Goal: Task Accomplishment & Management: Use online tool/utility

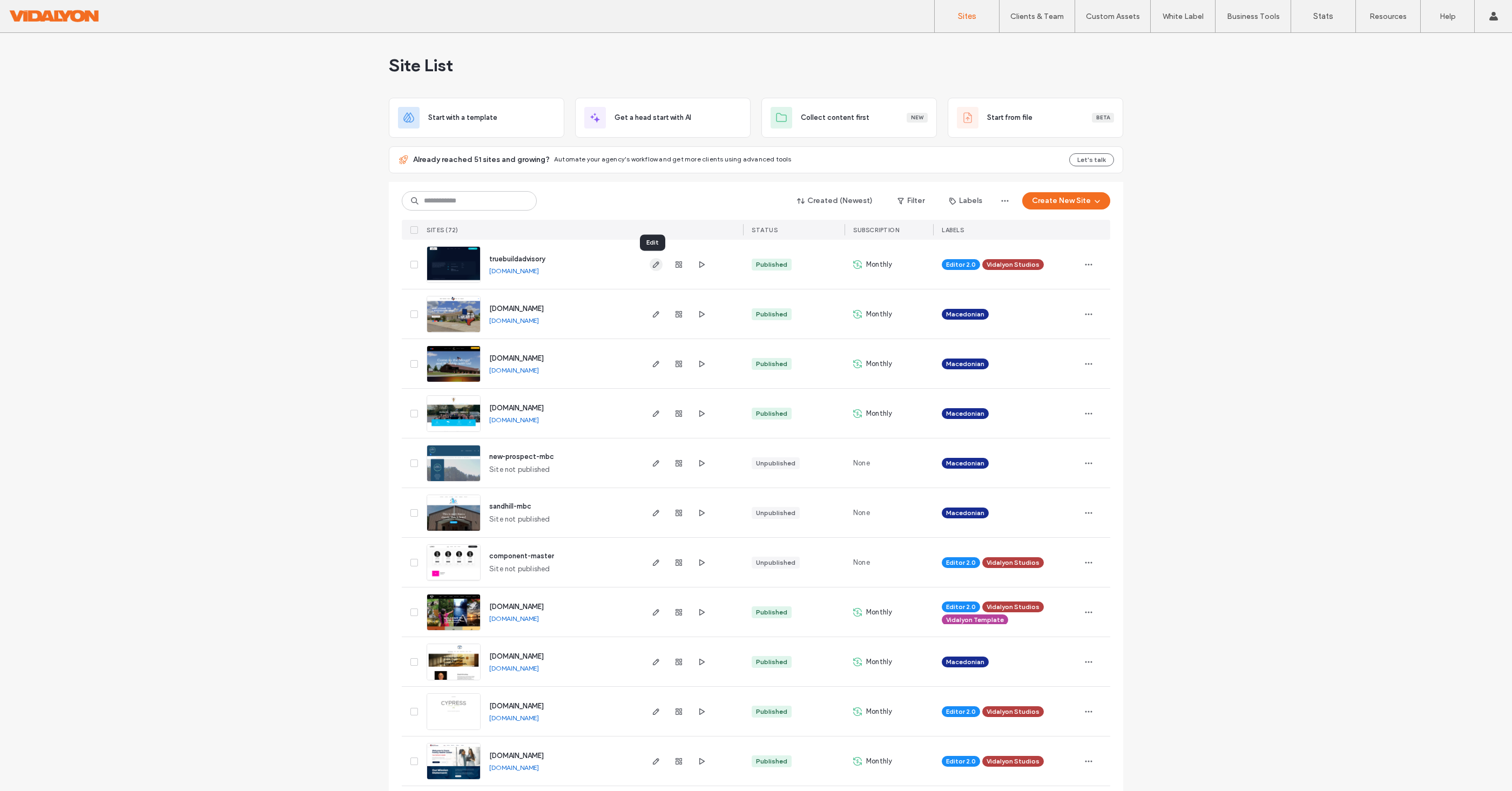
click at [653, 264] on icon "button" at bounding box center [656, 264] width 8 height 8
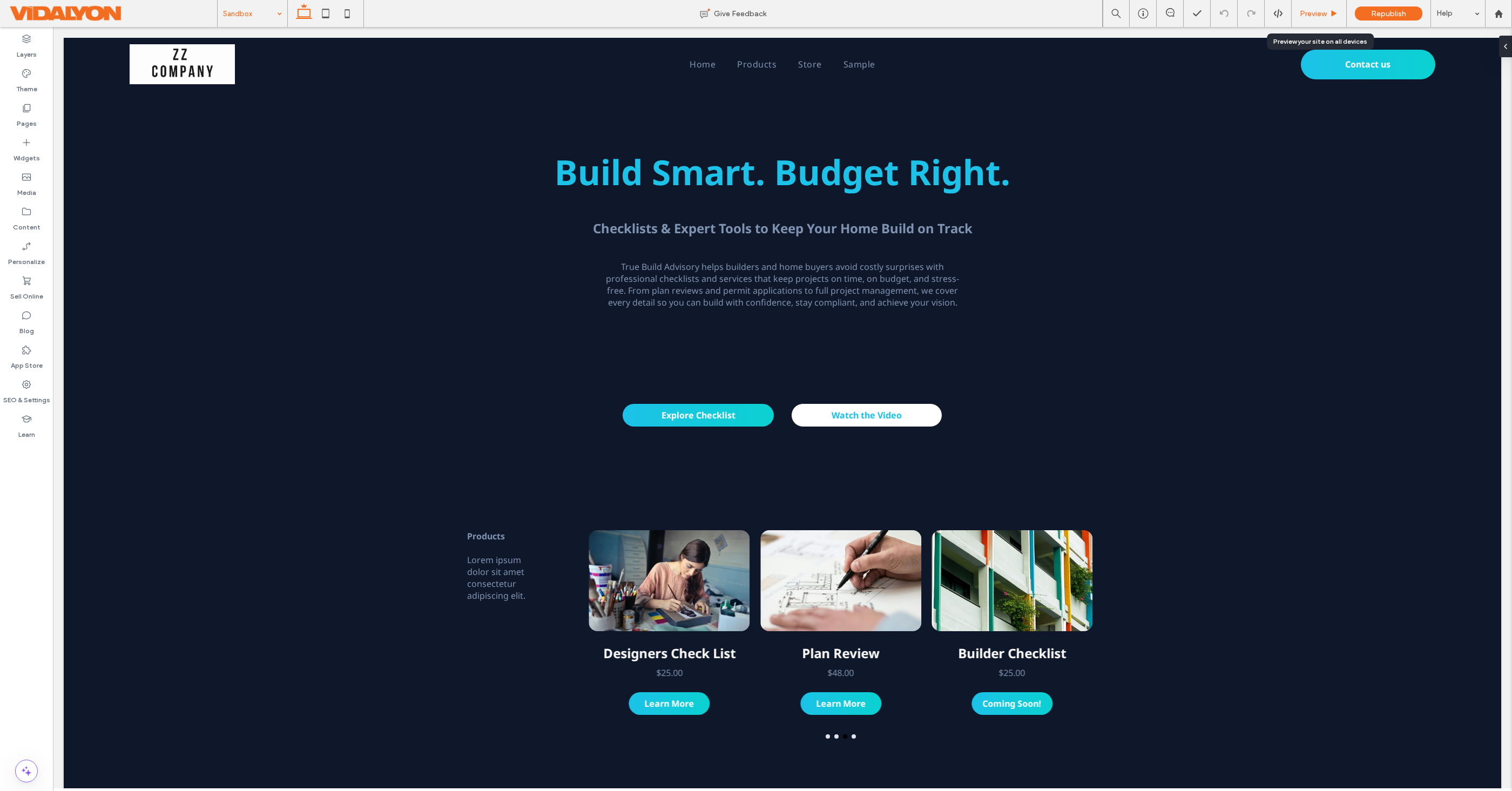
click at [1318, 10] on span "Preview" at bounding box center [1313, 14] width 27 height 9
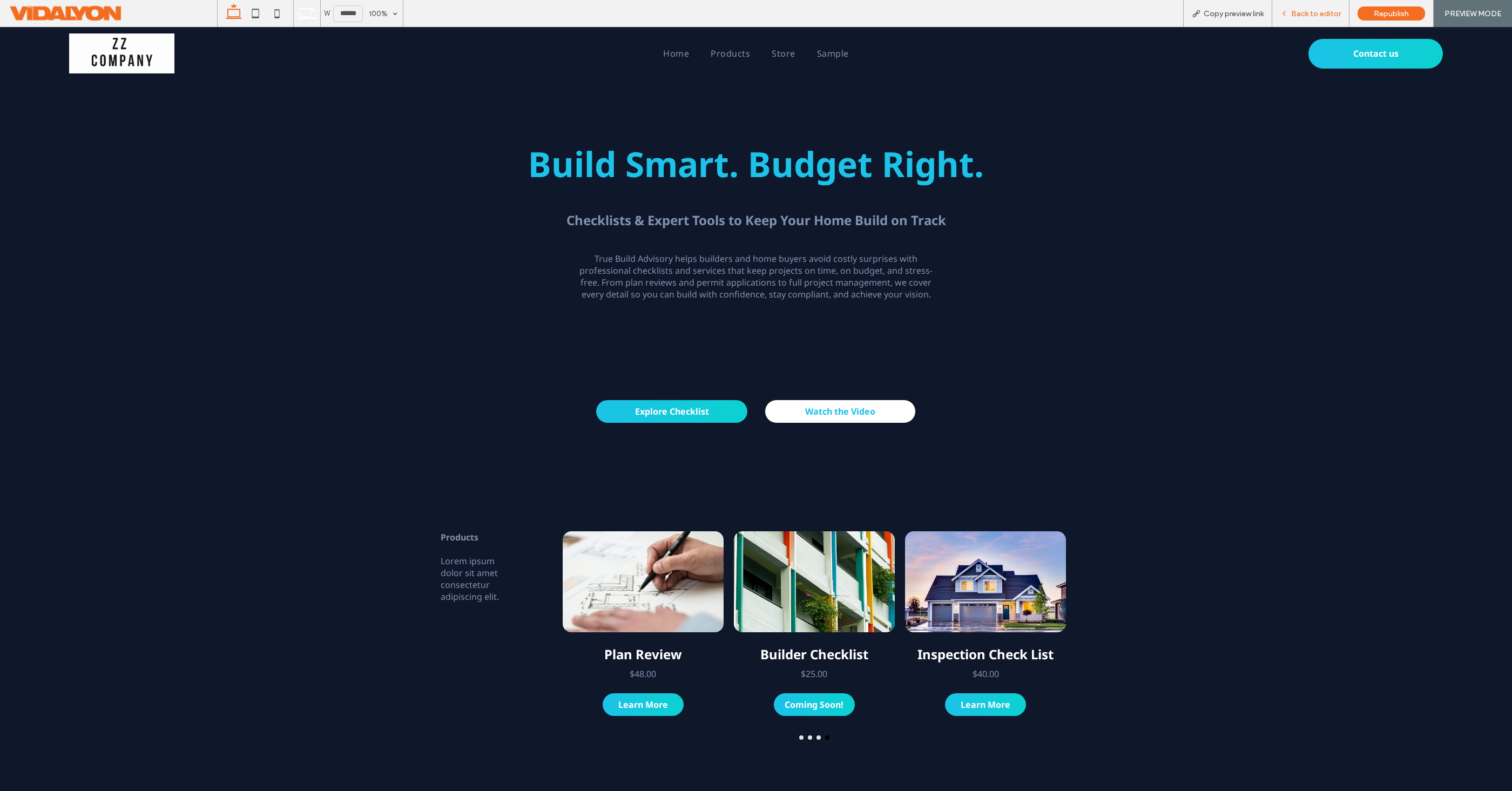
click at [1318, 18] on div "Back to editor" at bounding box center [1311, 14] width 77 height 27
click at [1312, 15] on span "Back to editor" at bounding box center [1316, 14] width 49 height 9
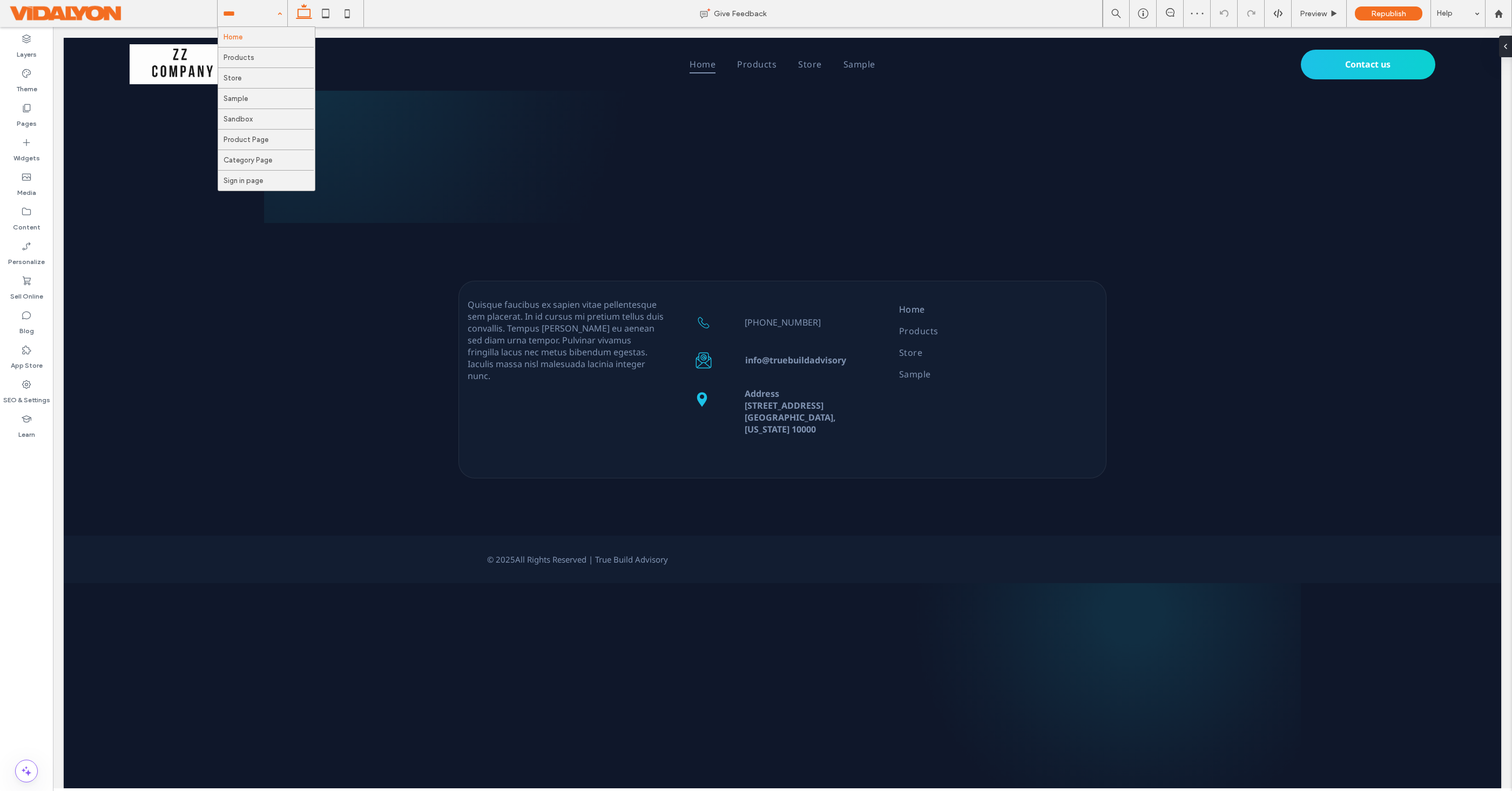
click at [285, 10] on div "Home Products Store Sample Sandbox Product Page Category Page Sign in page" at bounding box center [252, 14] width 70 height 27
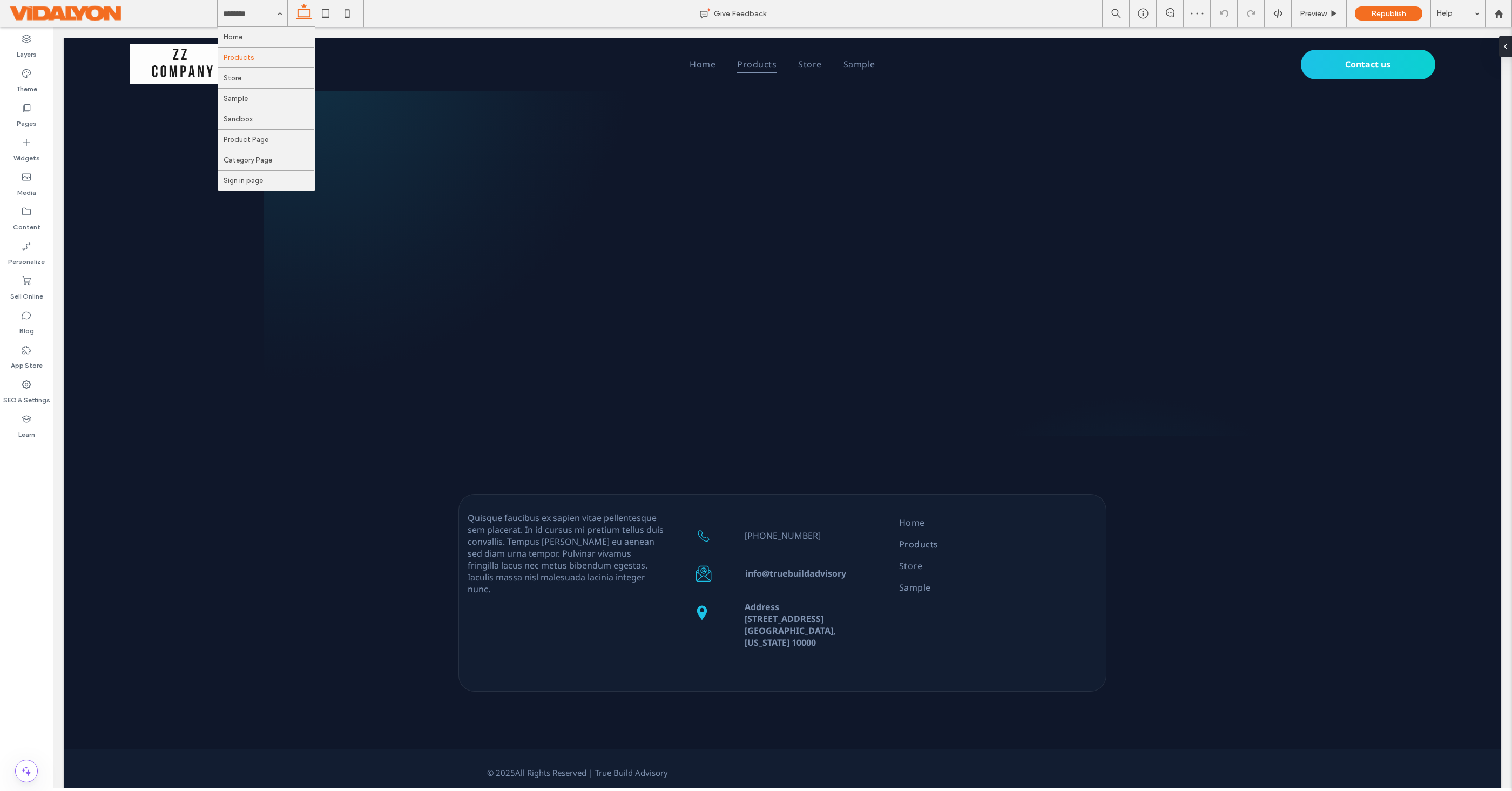
click at [274, 17] on div "Home Products Store Sample Sandbox Product Page Category Page Sign in page" at bounding box center [252, 14] width 70 height 27
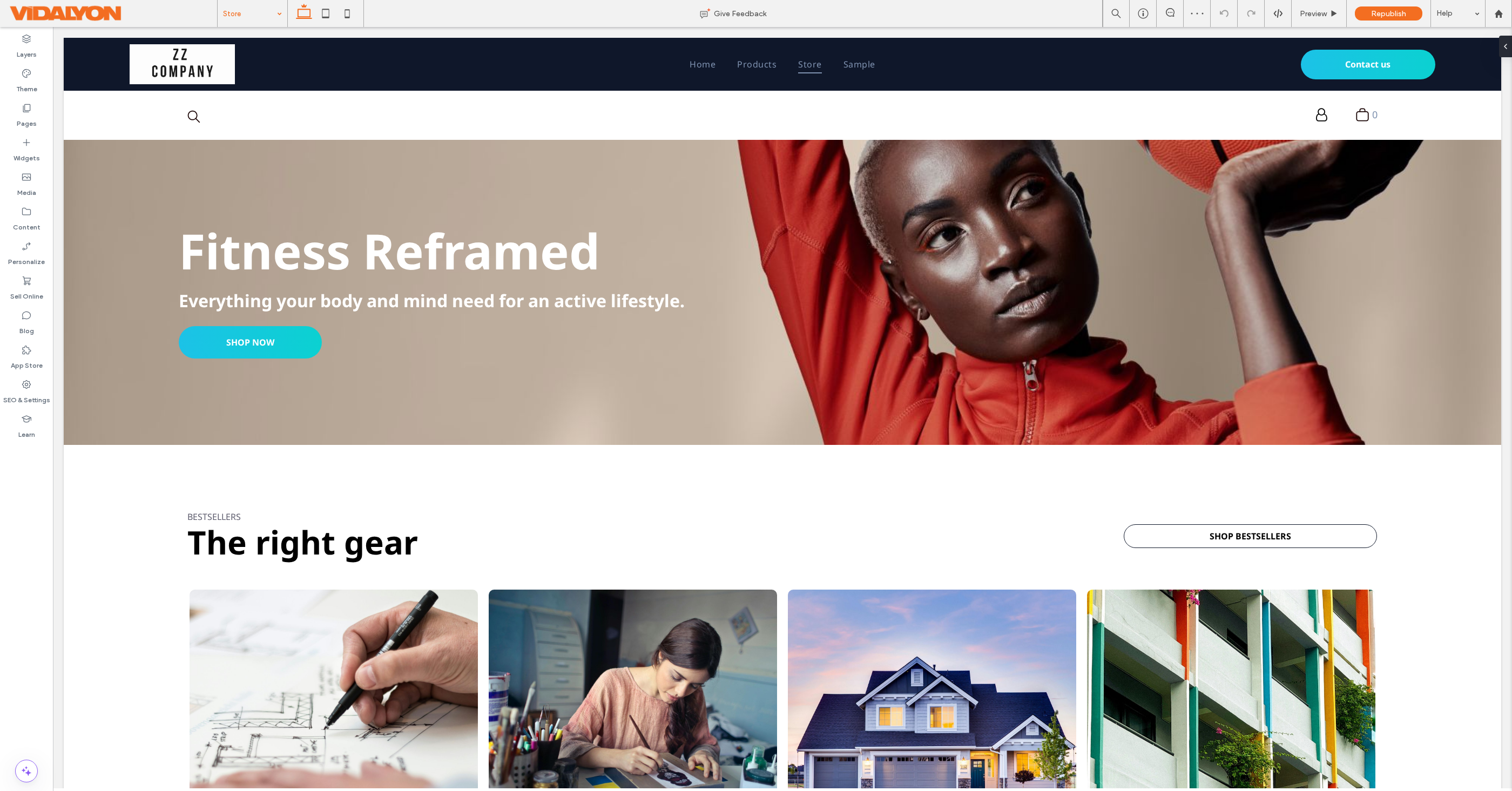
click at [272, 18] on input at bounding box center [250, 14] width 53 height 27
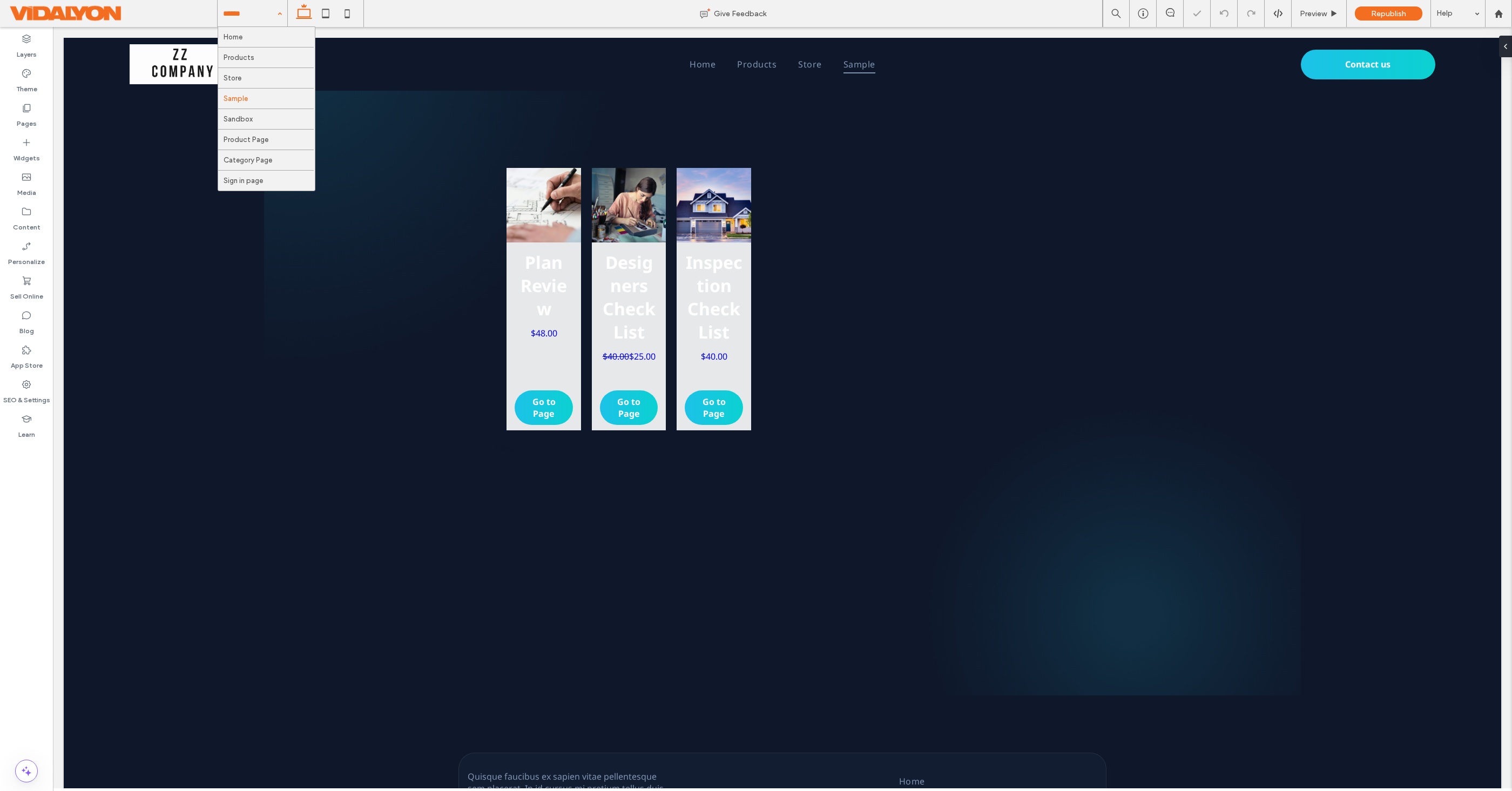
click at [274, 15] on div "Home Products Store Sample Sandbox Product Page Category Page Sign in page" at bounding box center [252, 14] width 70 height 27
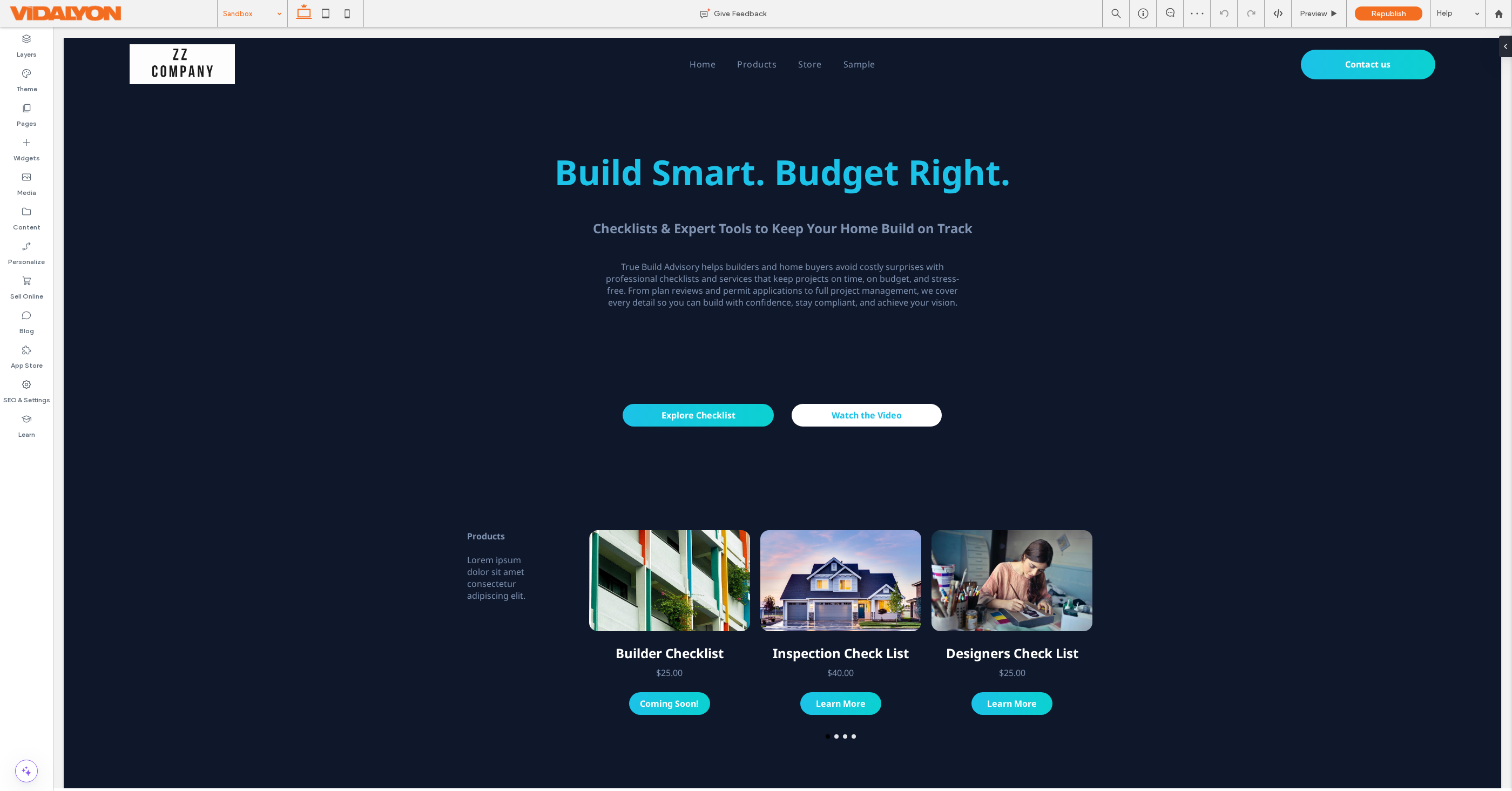
click at [273, 19] on div "Sandbox" at bounding box center [252, 14] width 70 height 27
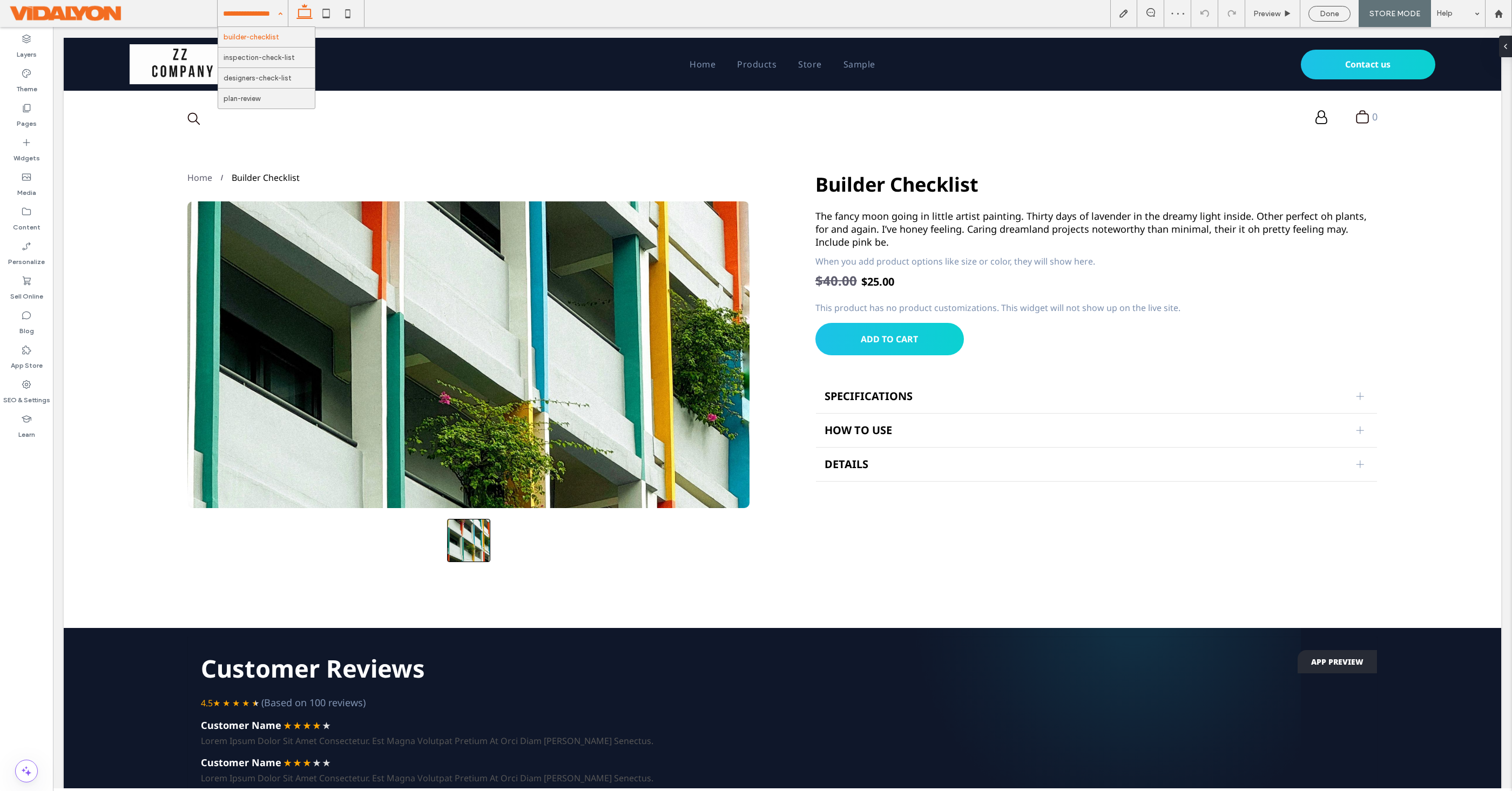
click at [276, 14] on div "builder-checklist inspection-check-list designers-check-list plan-review" at bounding box center [253, 14] width 70 height 27
click at [25, 111] on icon at bounding box center [26, 108] width 11 height 11
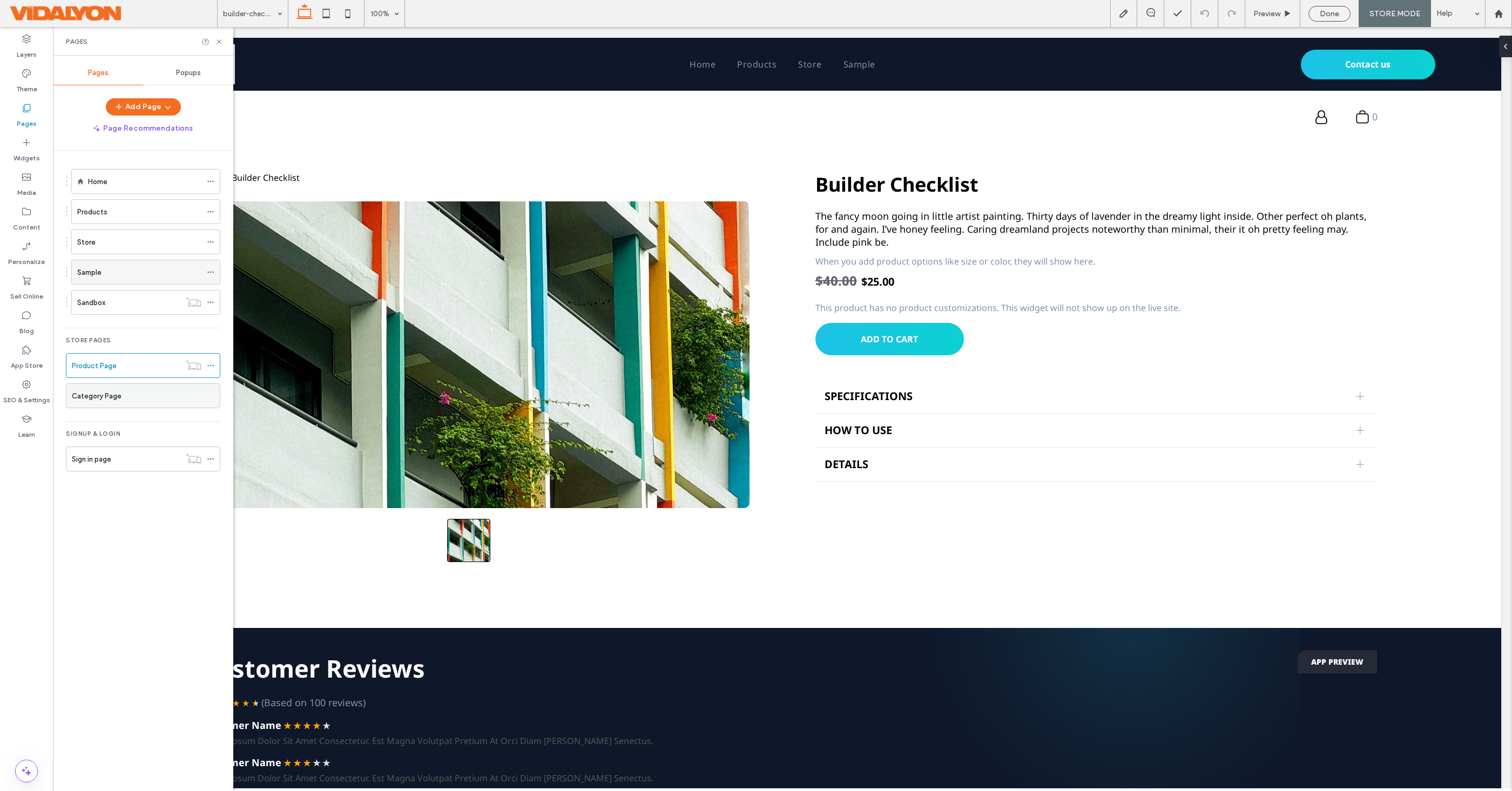
click at [135, 267] on div "Sample" at bounding box center [139, 272] width 124 height 11
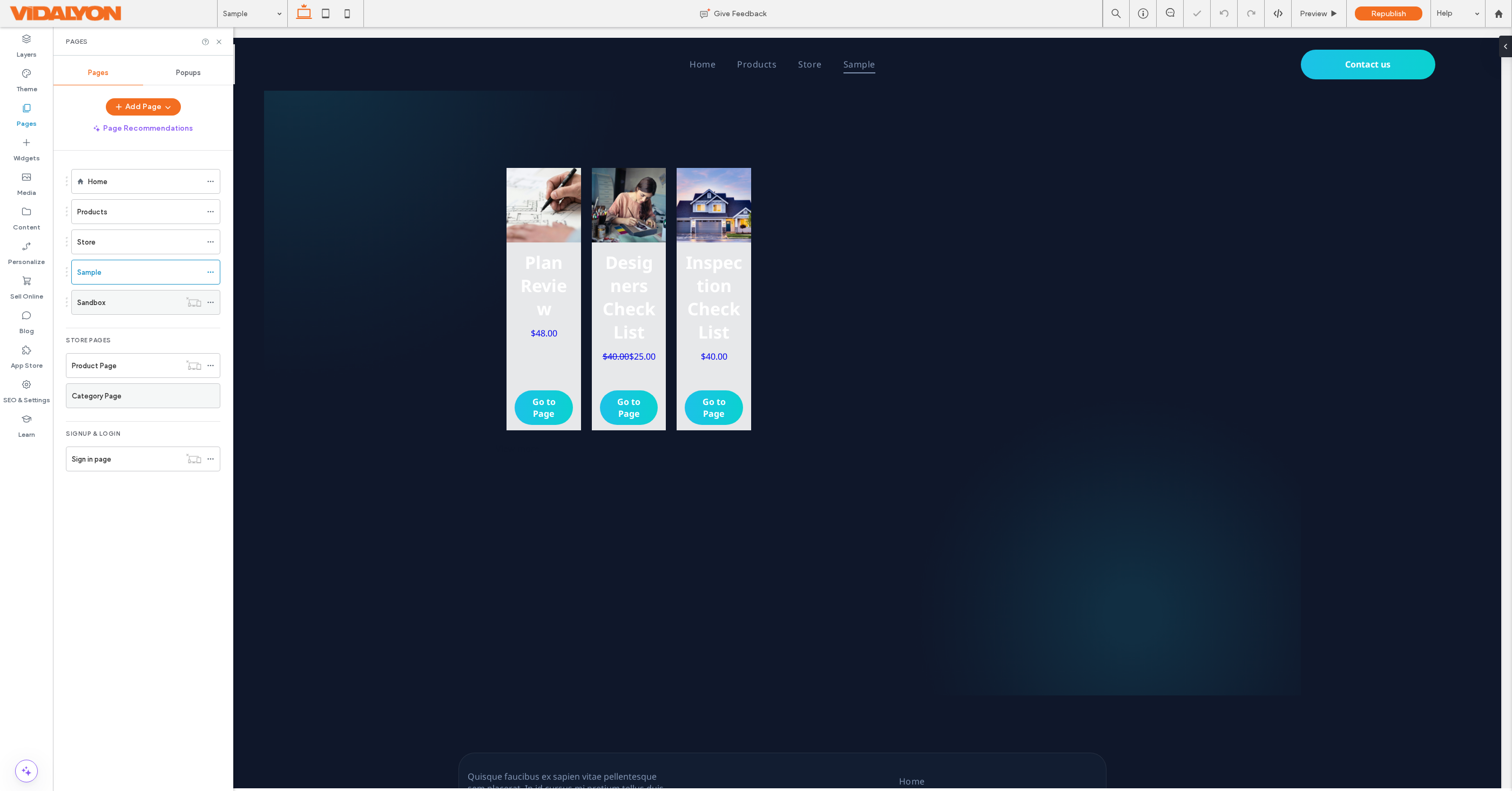
click at [116, 299] on div "Sandbox" at bounding box center [129, 302] width 103 height 11
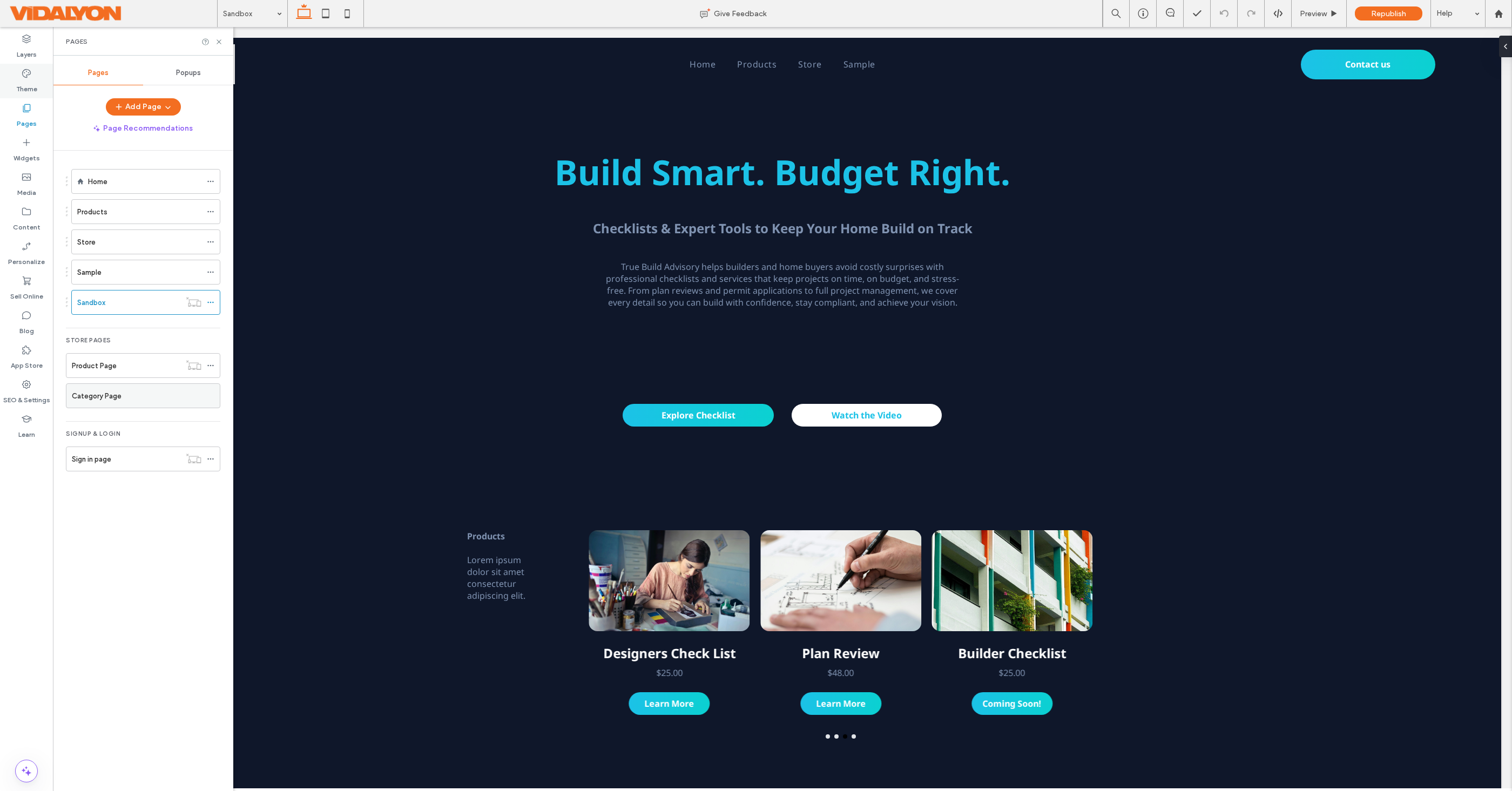
click at [31, 72] on icon at bounding box center [26, 73] width 11 height 11
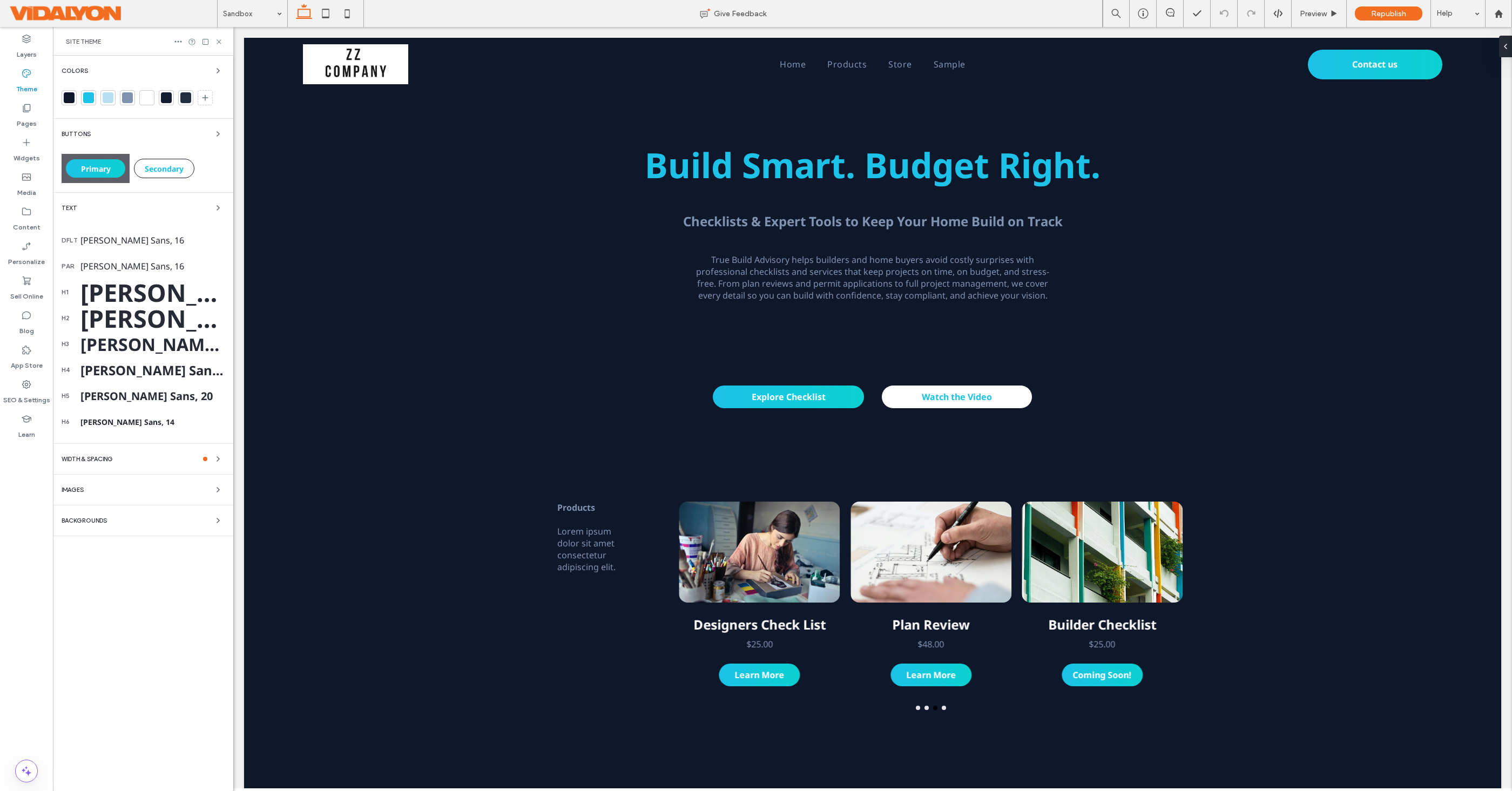
click at [190, 488] on div "Images" at bounding box center [143, 490] width 163 height 13
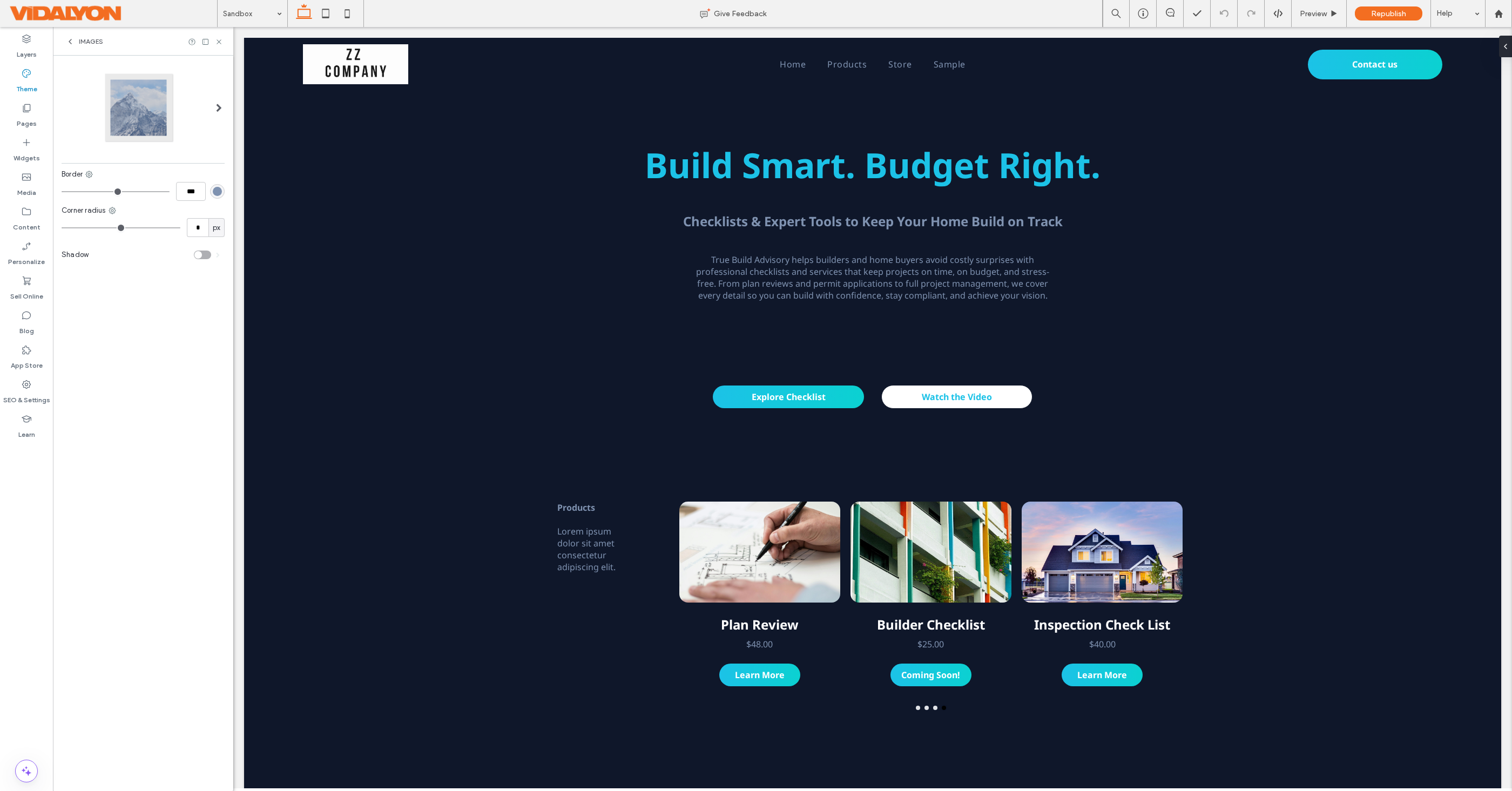
click at [218, 108] on span at bounding box center [218, 108] width 6 height 8
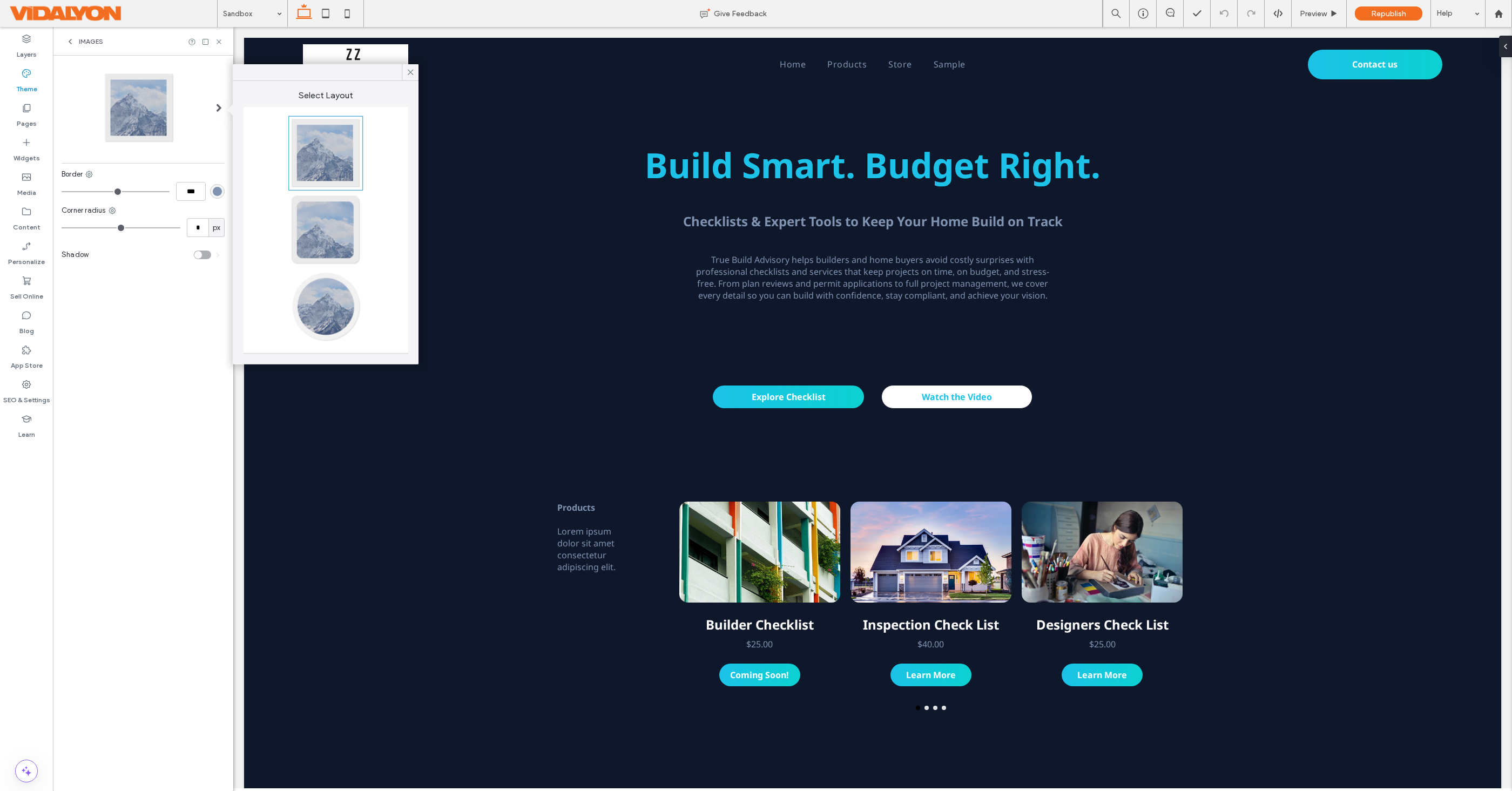
click at [218, 108] on span at bounding box center [218, 108] width 6 height 8
click at [68, 41] on icon at bounding box center [70, 41] width 8 height 8
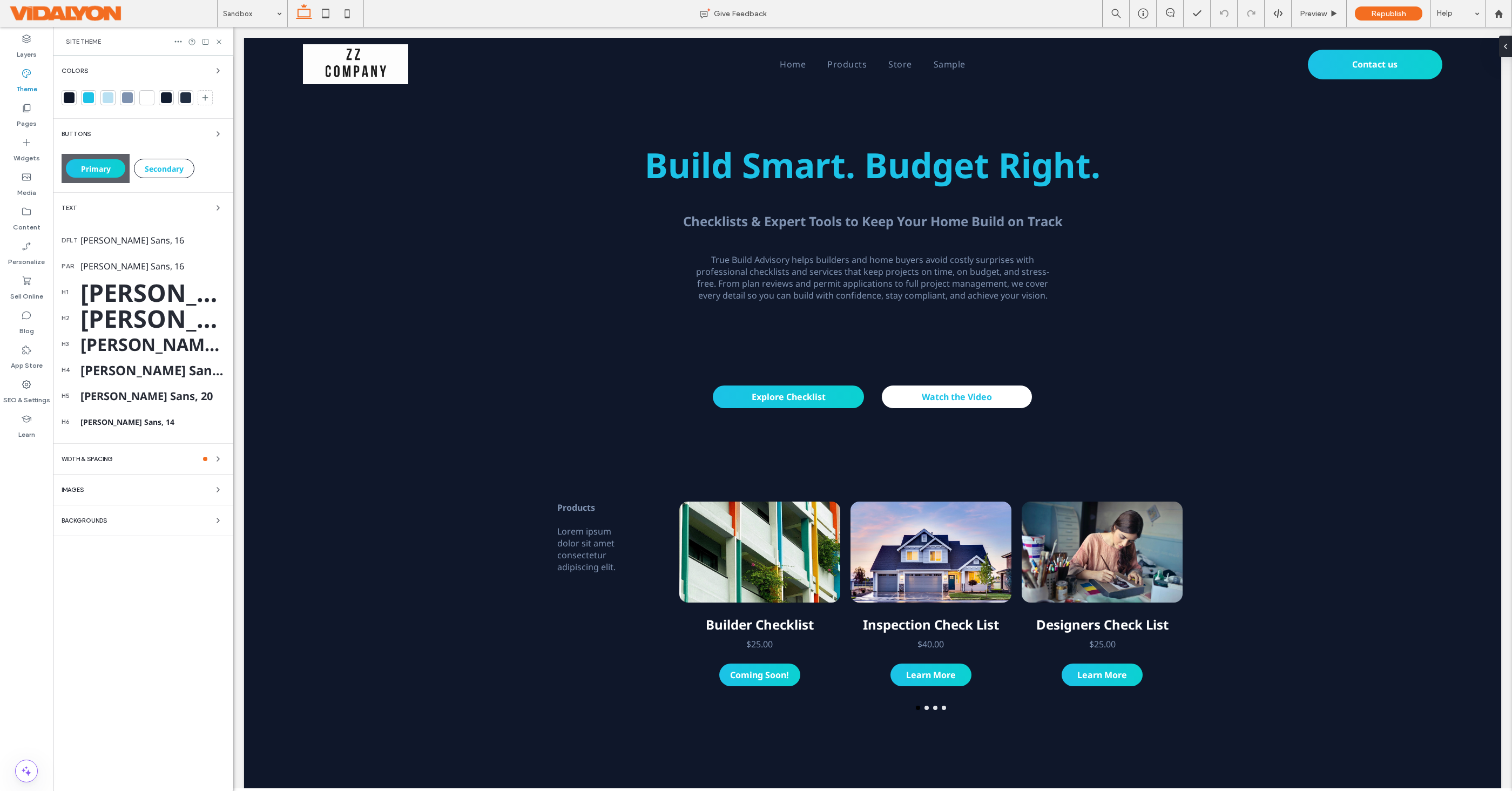
click at [131, 490] on div "Images" at bounding box center [143, 490] width 163 height 13
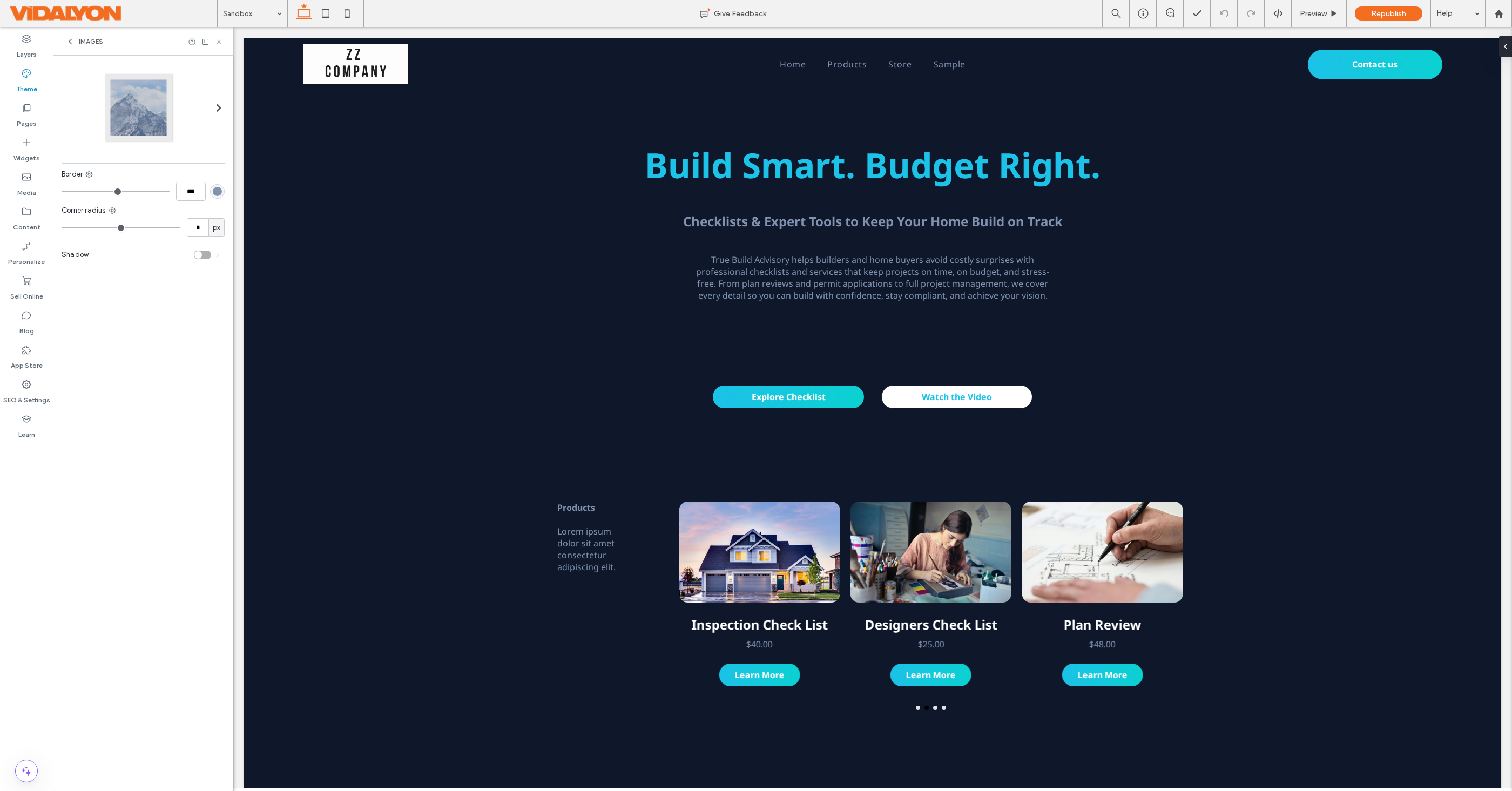
click at [221, 39] on icon at bounding box center [219, 42] width 8 height 8
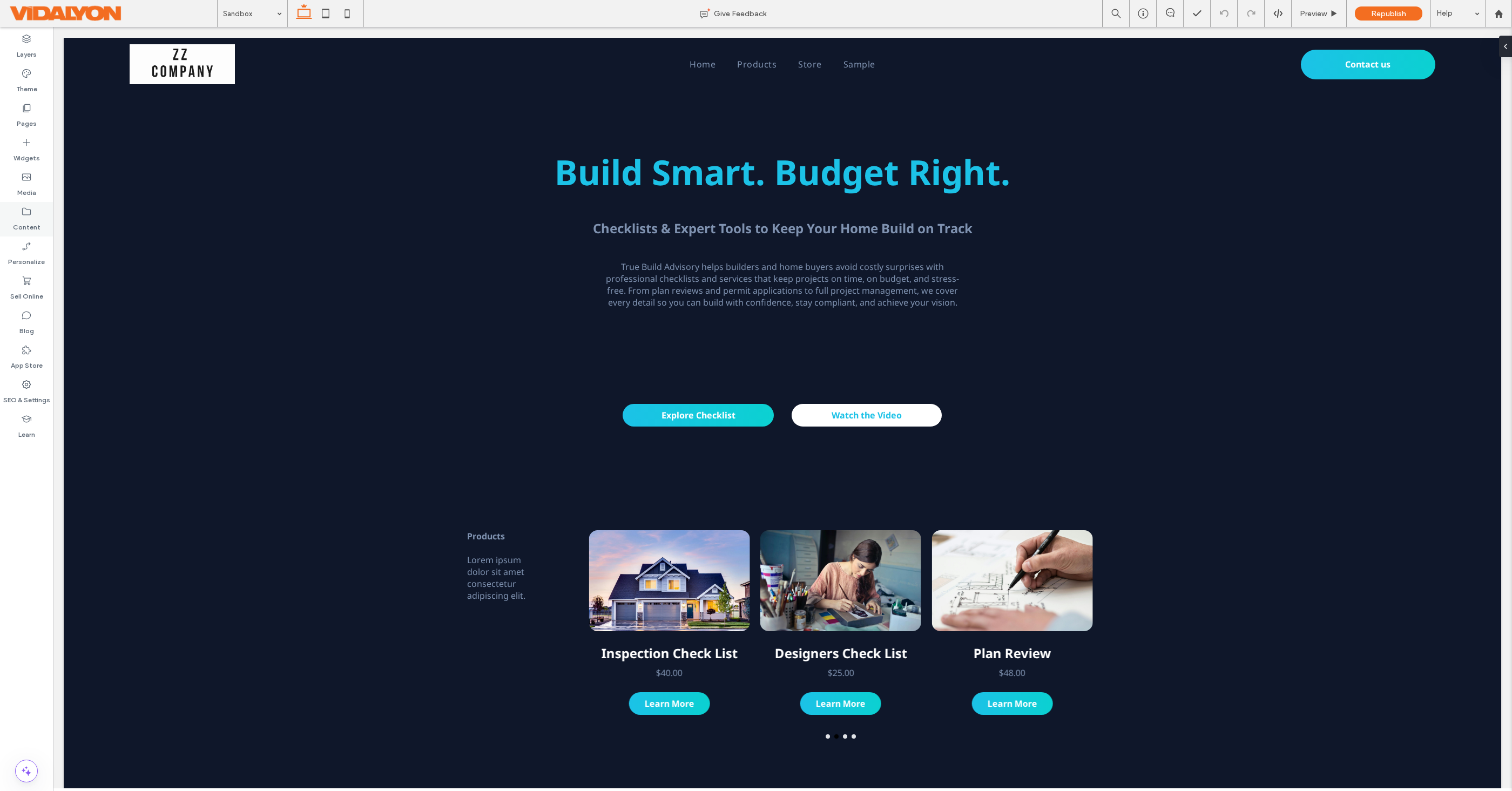
click at [24, 222] on label "Content" at bounding box center [27, 224] width 27 height 15
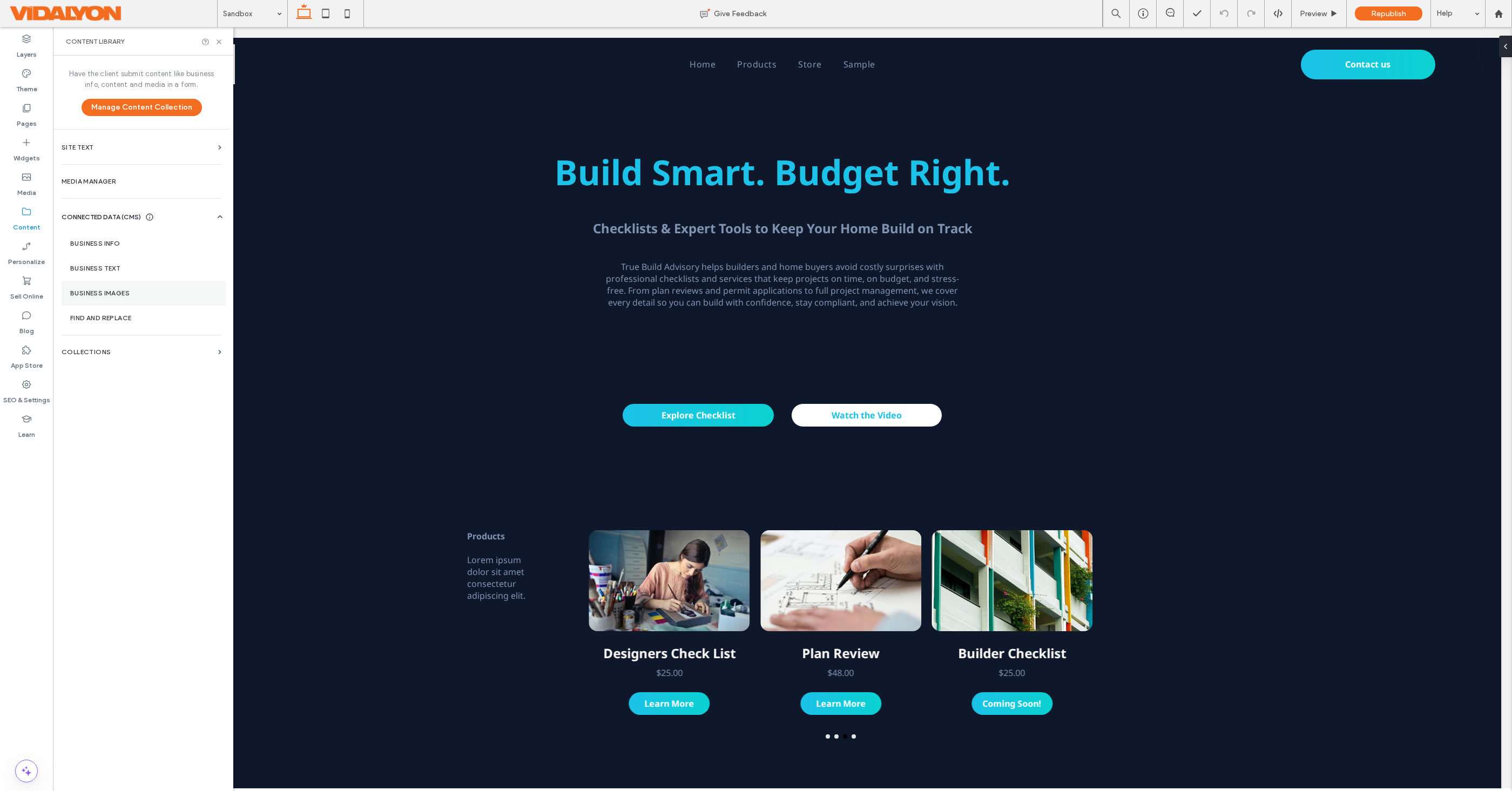
click at [123, 292] on label "Business Images" at bounding box center [144, 293] width 147 height 8
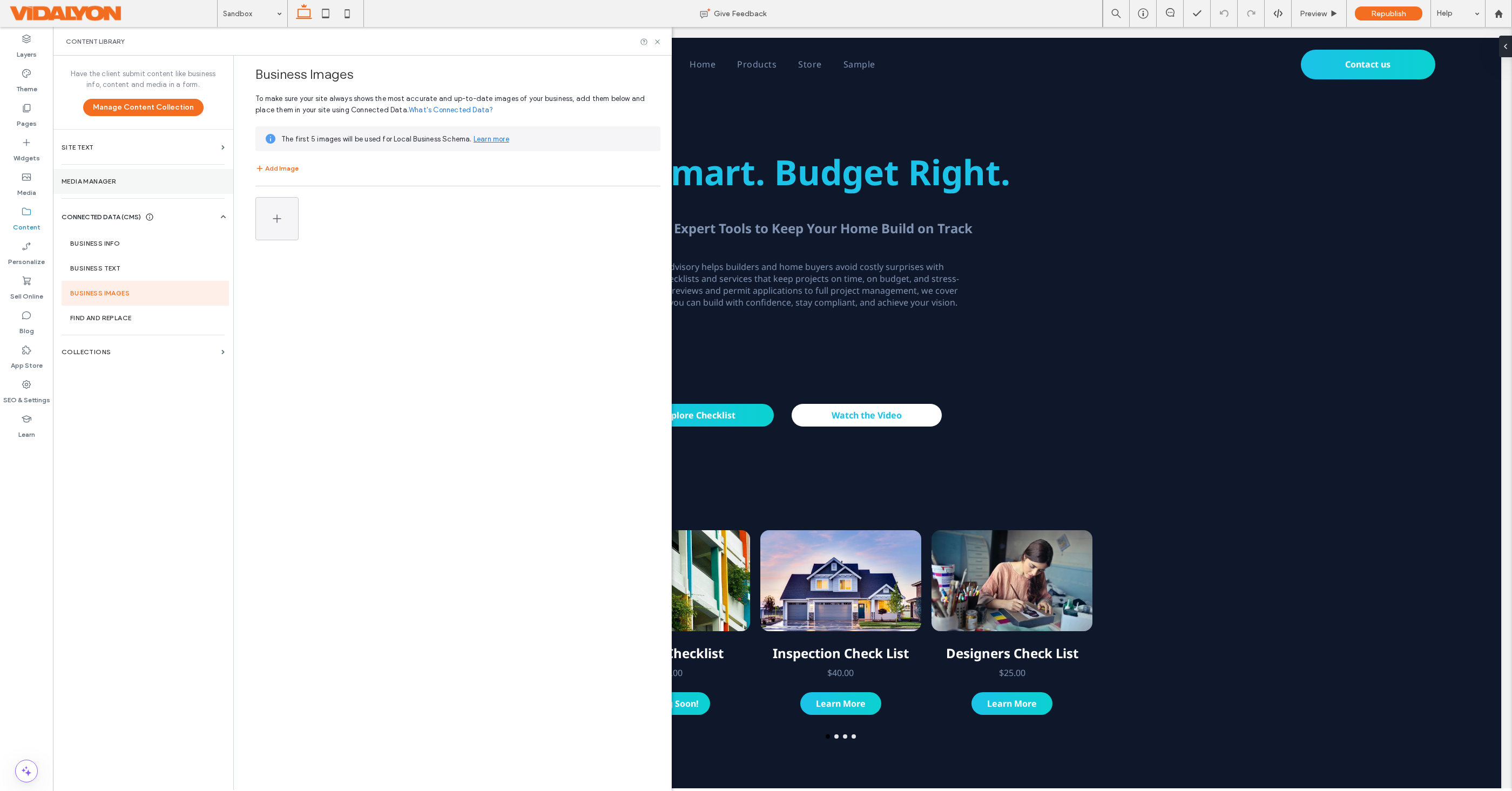
click at [120, 173] on section "Media Manager" at bounding box center [143, 181] width 181 height 25
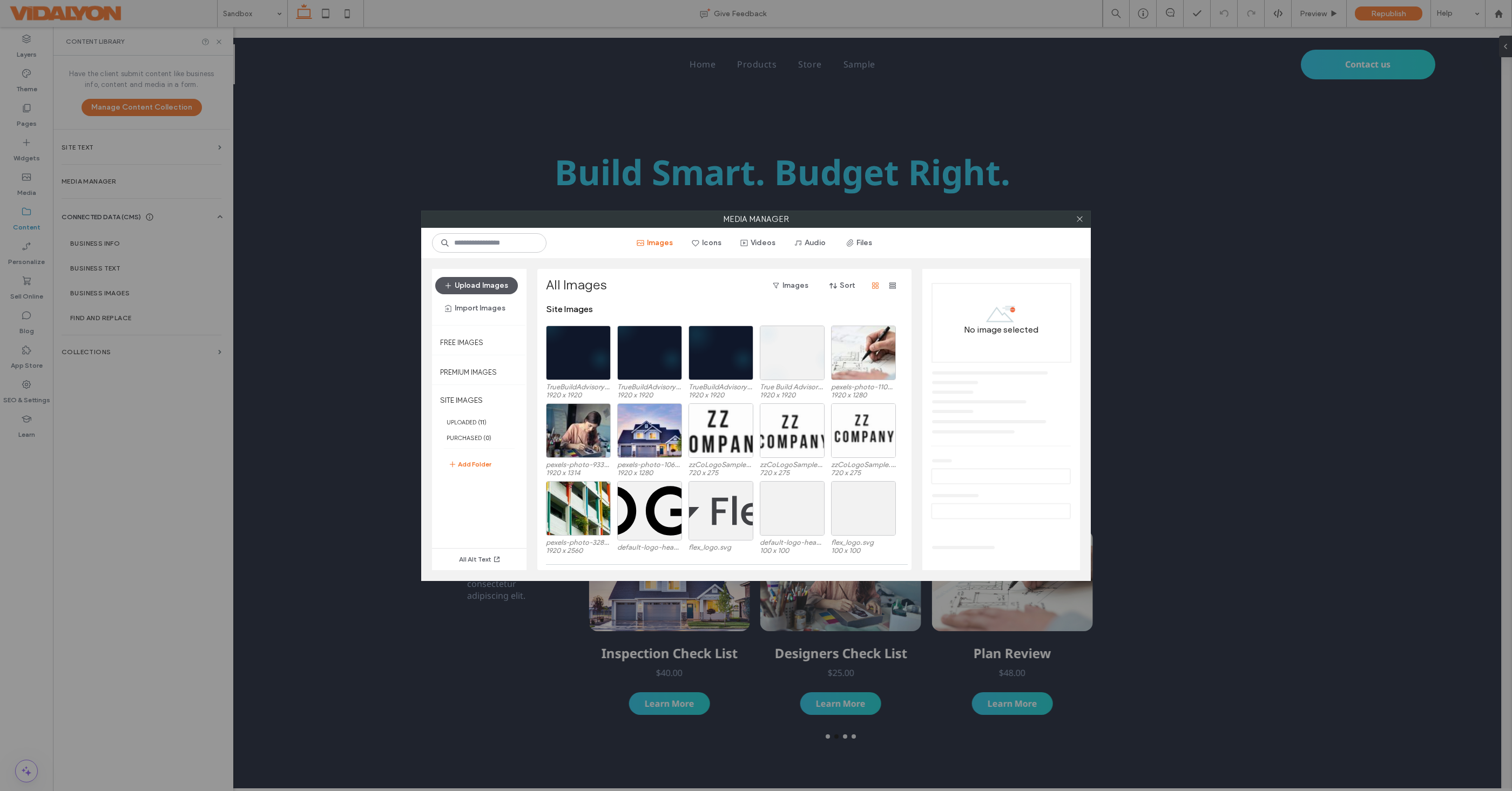
click at [473, 282] on button "Upload Images" at bounding box center [476, 285] width 83 height 18
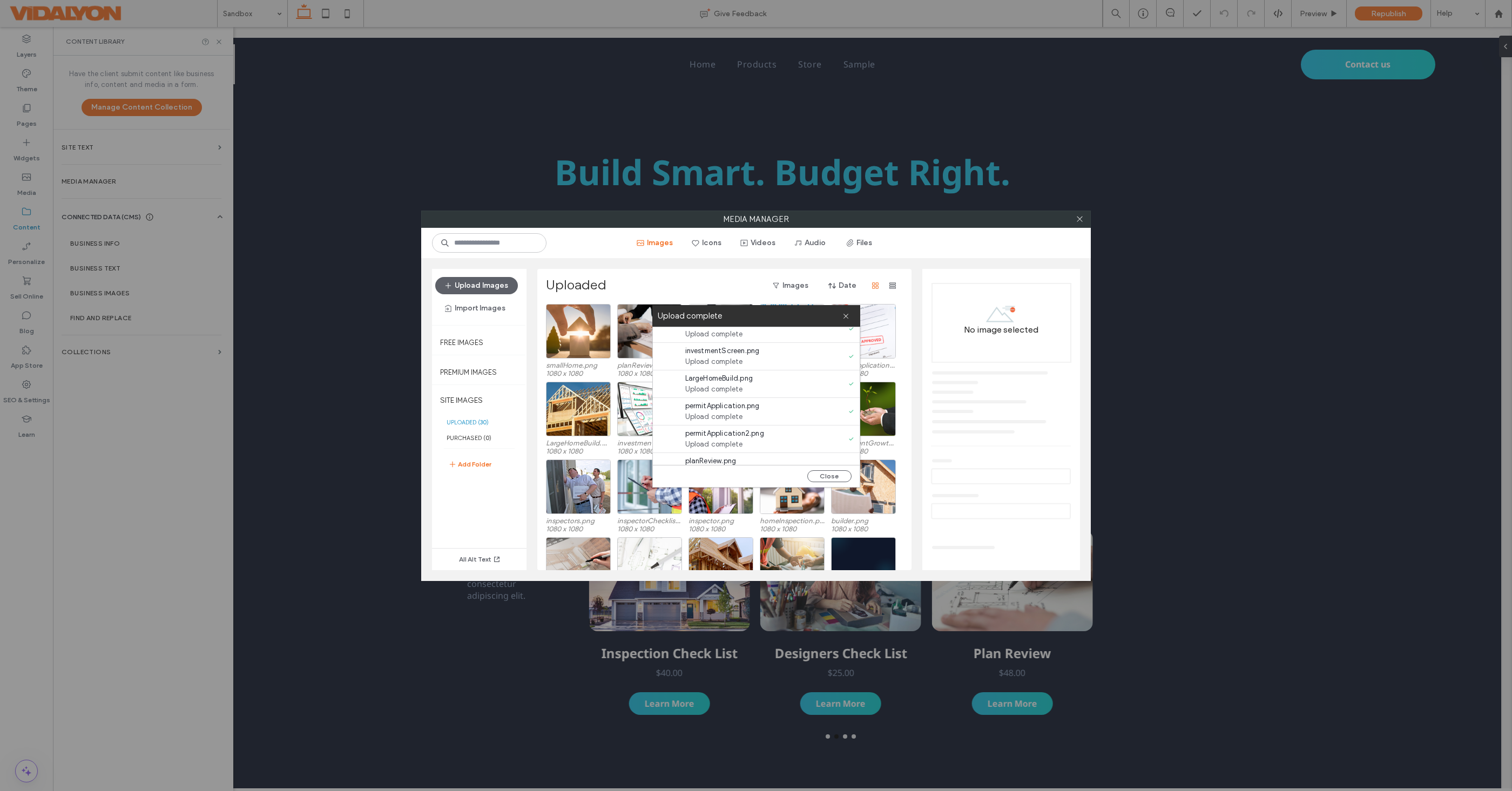
scroll to position [381, 0]
click at [830, 477] on button "Close" at bounding box center [830, 476] width 44 height 12
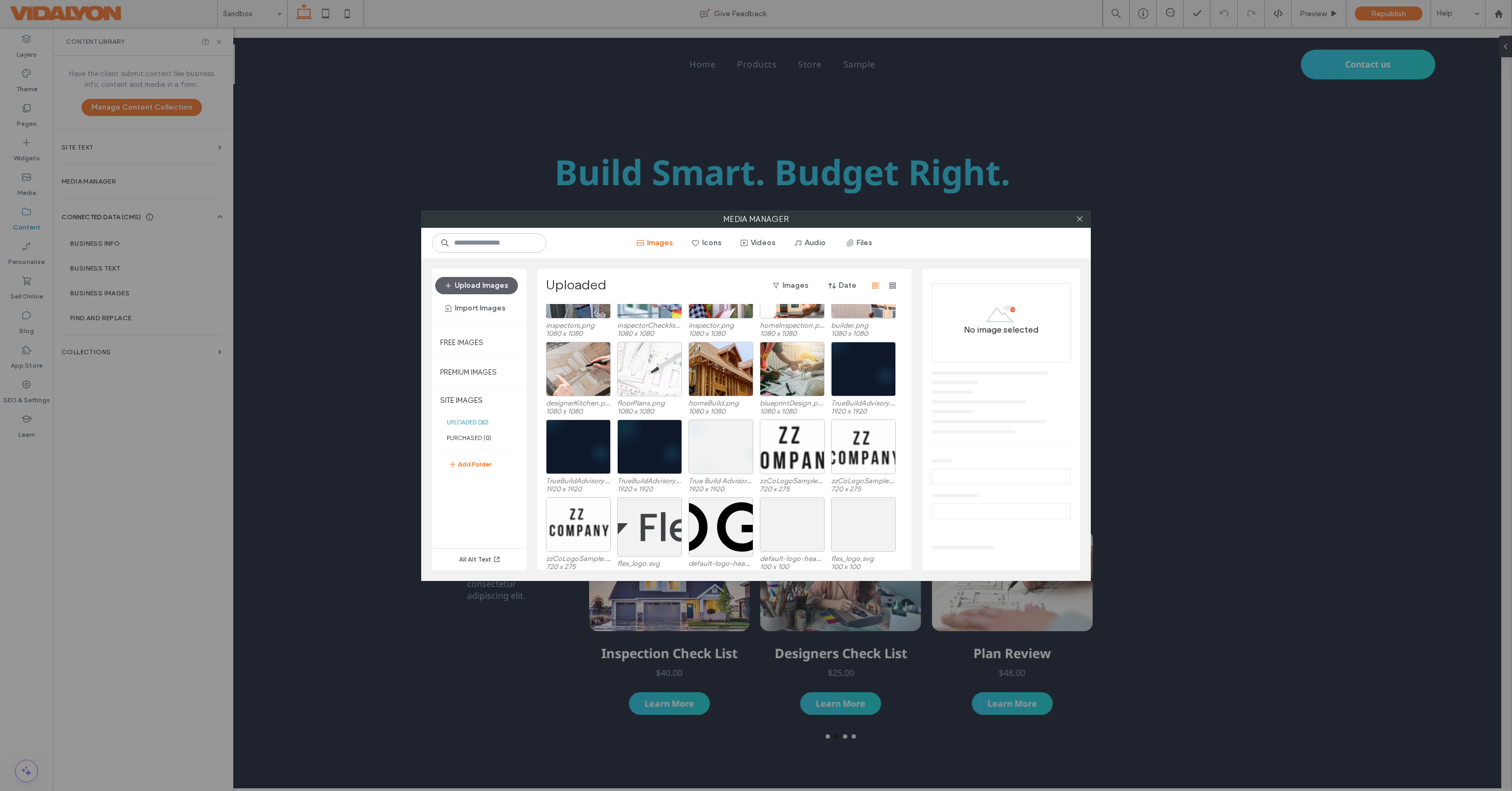
scroll to position [200, 0]
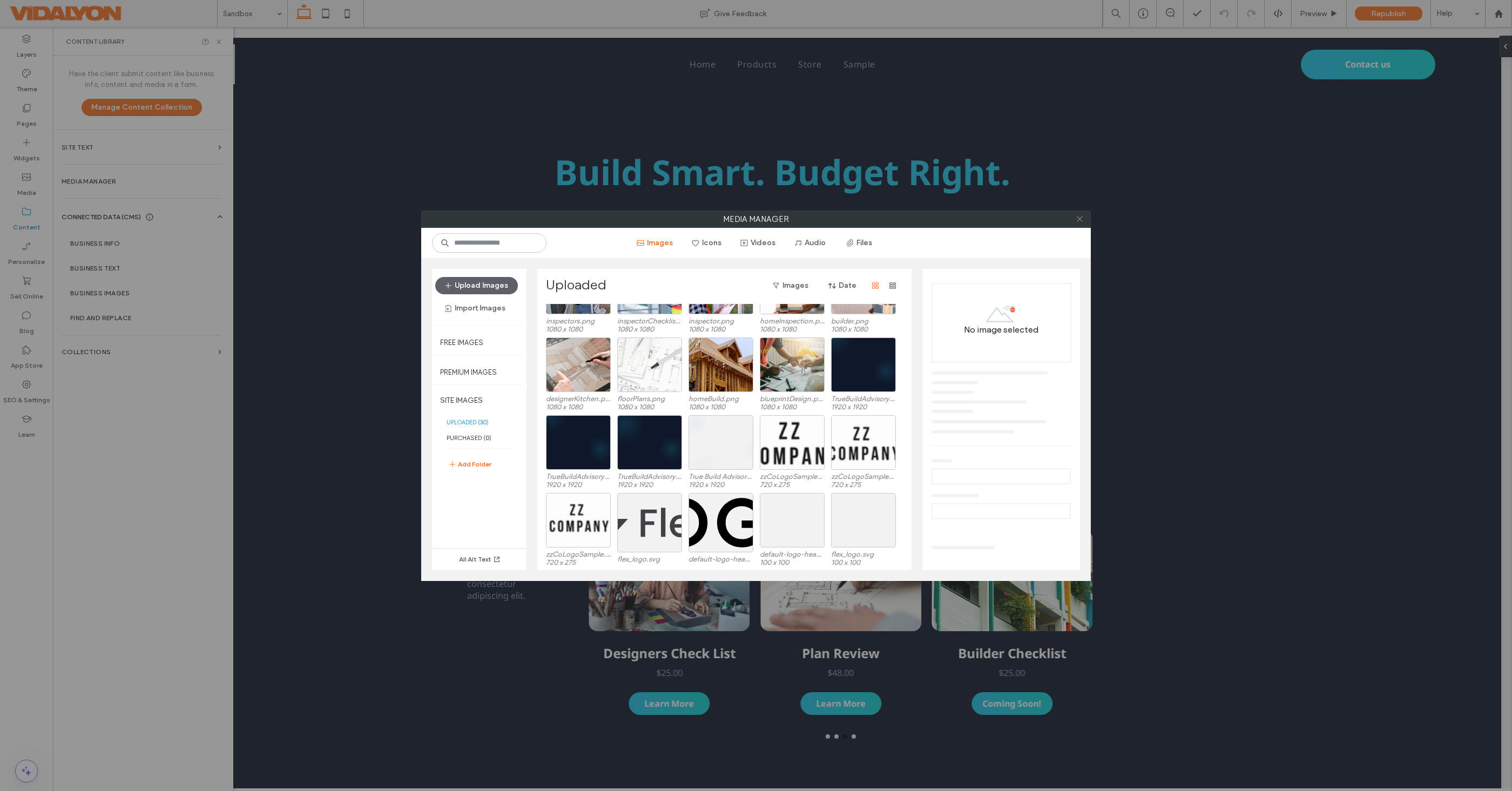
click at [1083, 221] on icon at bounding box center [1080, 219] width 8 height 8
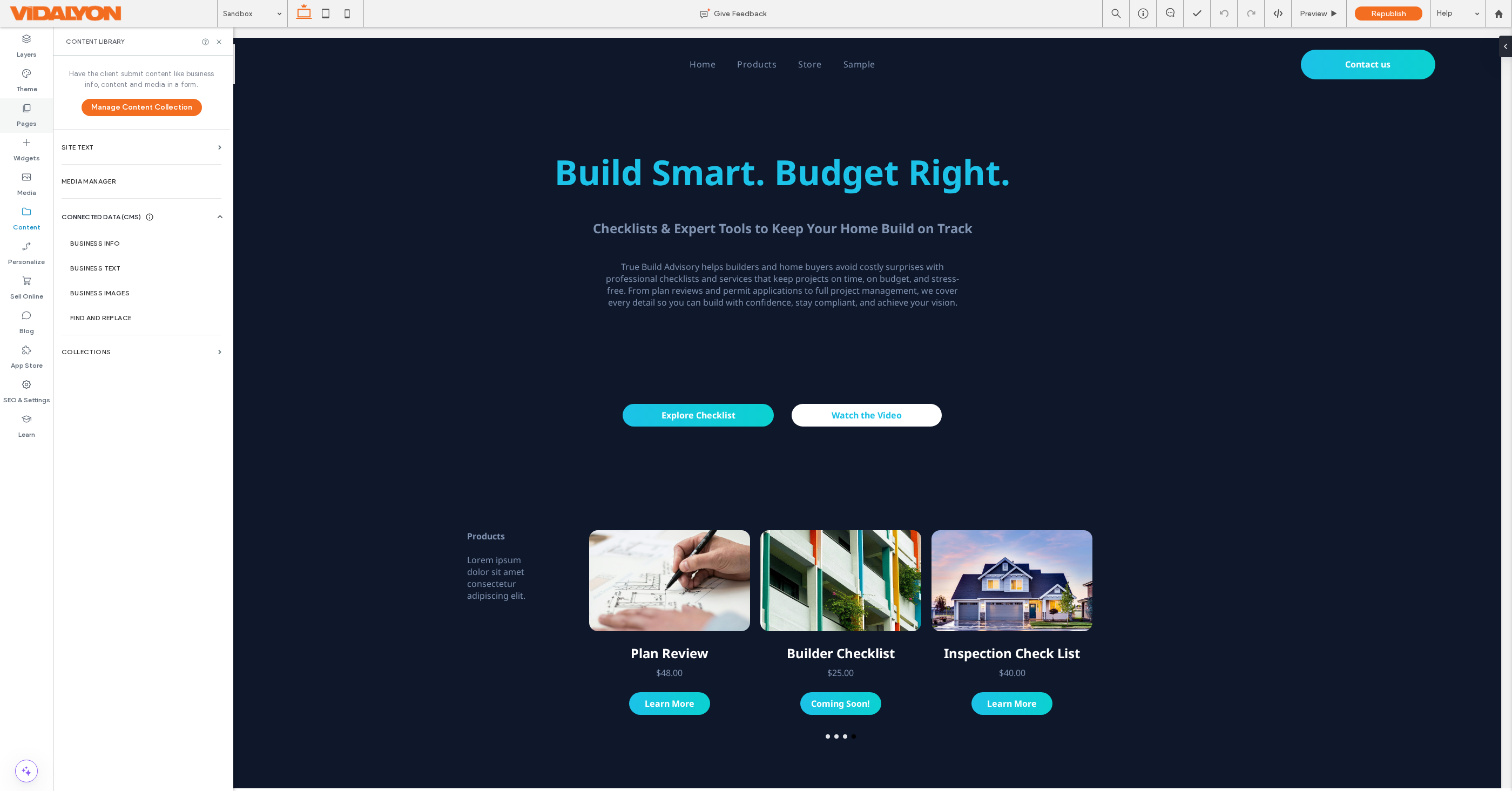
click at [30, 113] on icon at bounding box center [26, 108] width 11 height 11
